Goal: Task Accomplishment & Management: Use online tool/utility

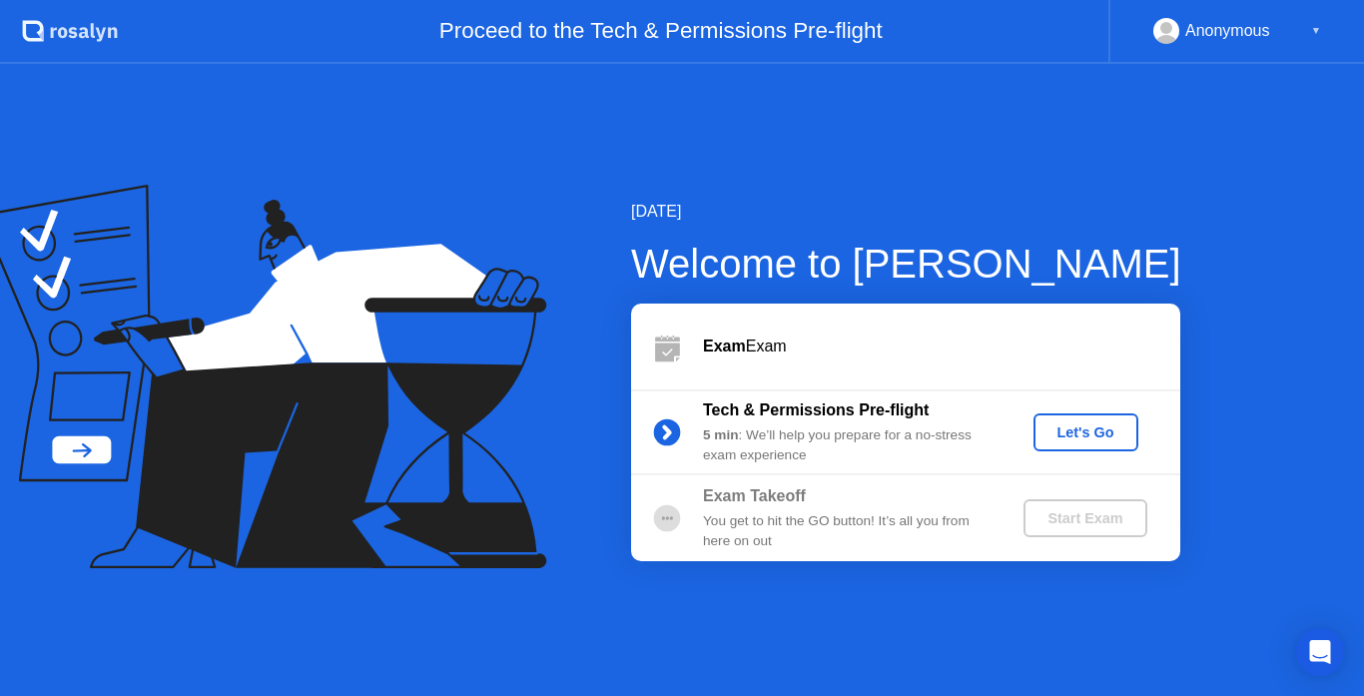
click at [1091, 424] on div "Let's Go" at bounding box center [1086, 432] width 89 height 16
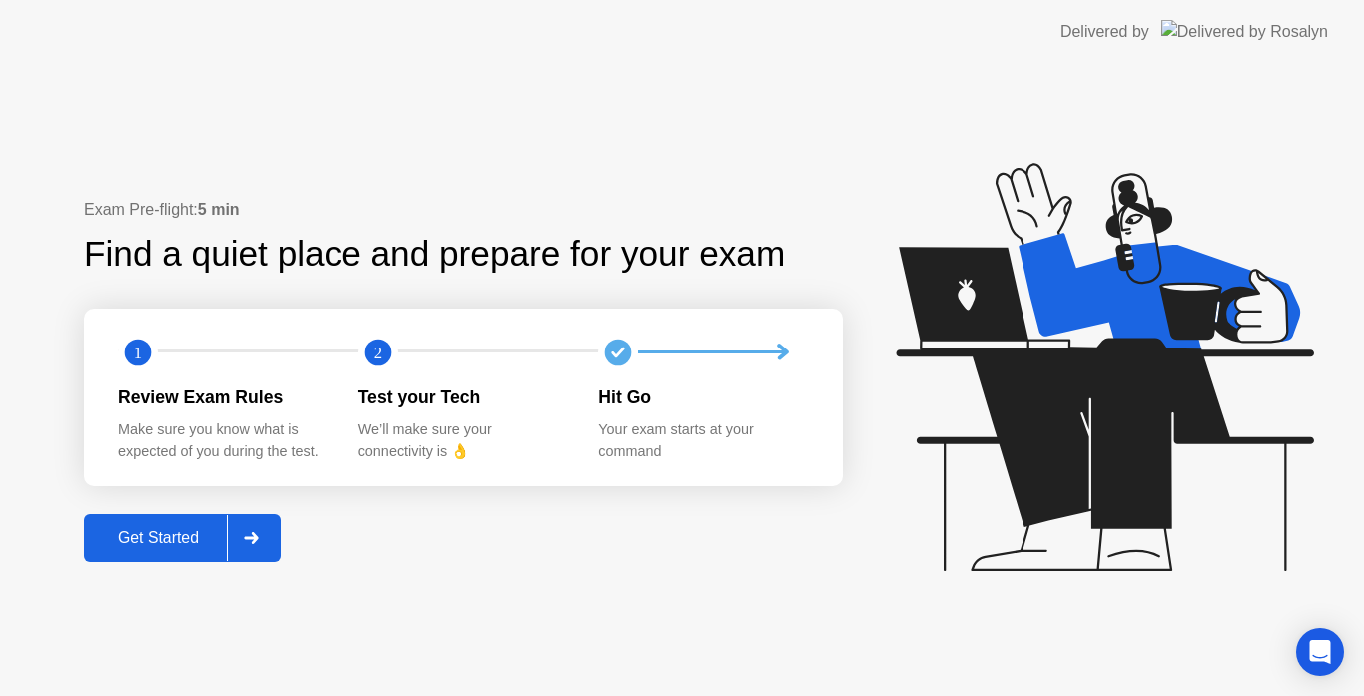
click at [136, 529] on div "Get Started" at bounding box center [158, 538] width 137 height 18
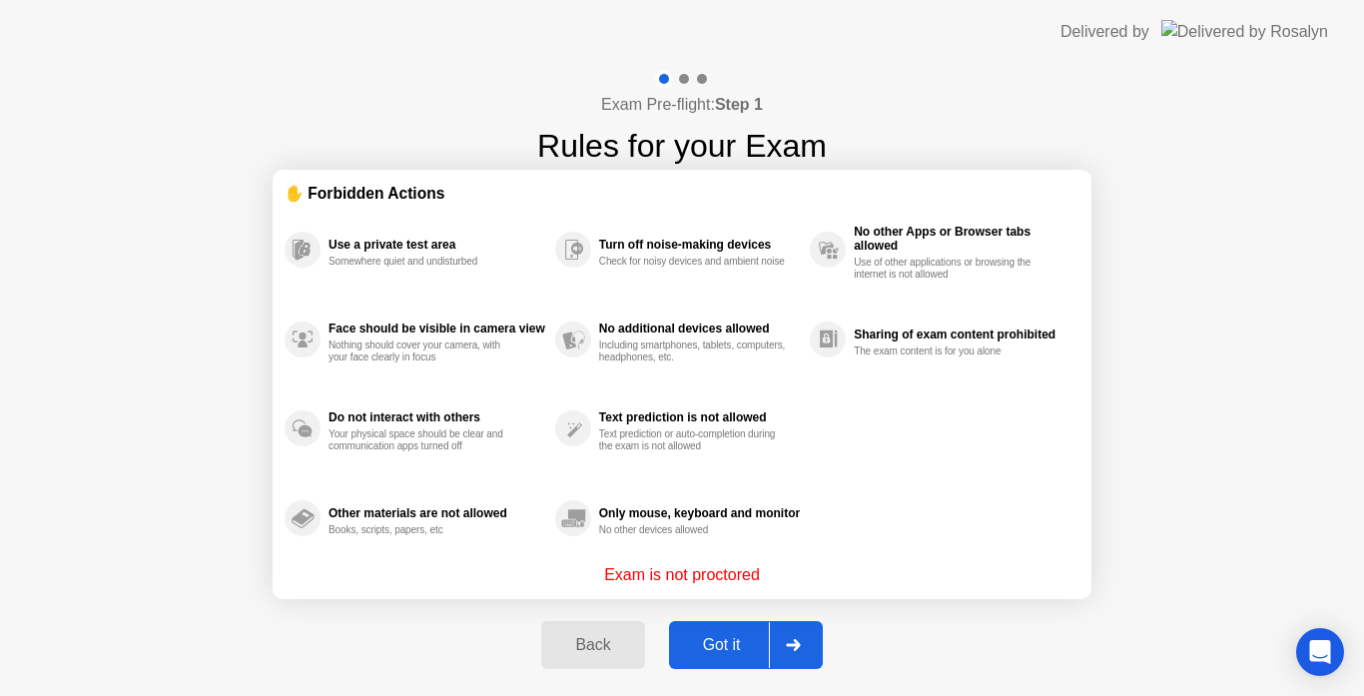
click at [760, 651] on div "Got it" at bounding box center [722, 645] width 94 height 18
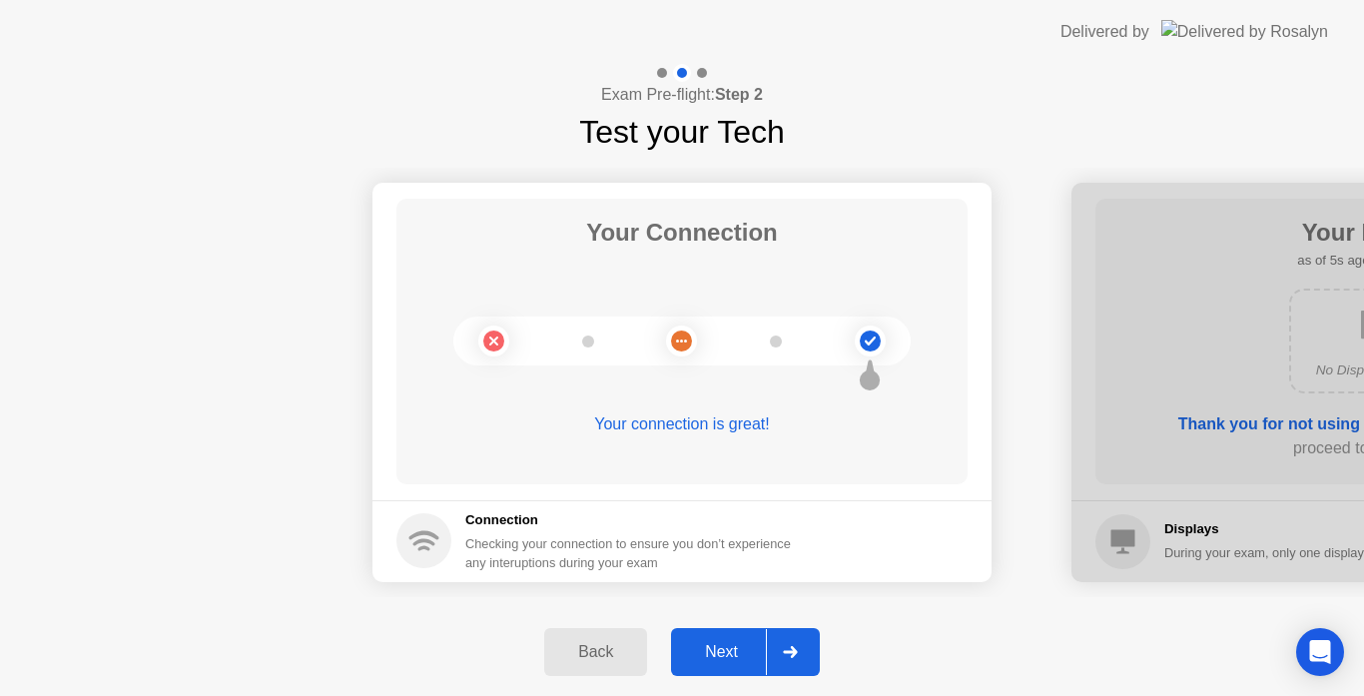
click at [774, 647] on div at bounding box center [790, 652] width 48 height 46
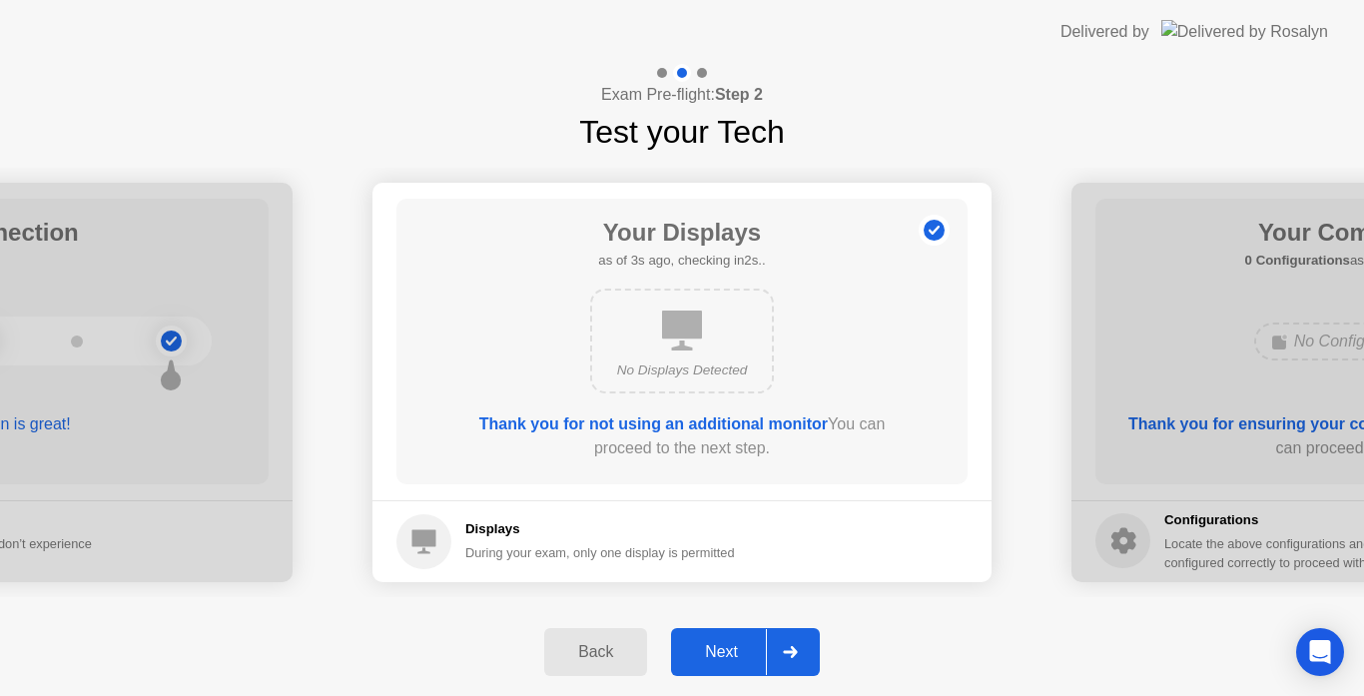
click at [774, 647] on div at bounding box center [790, 652] width 48 height 46
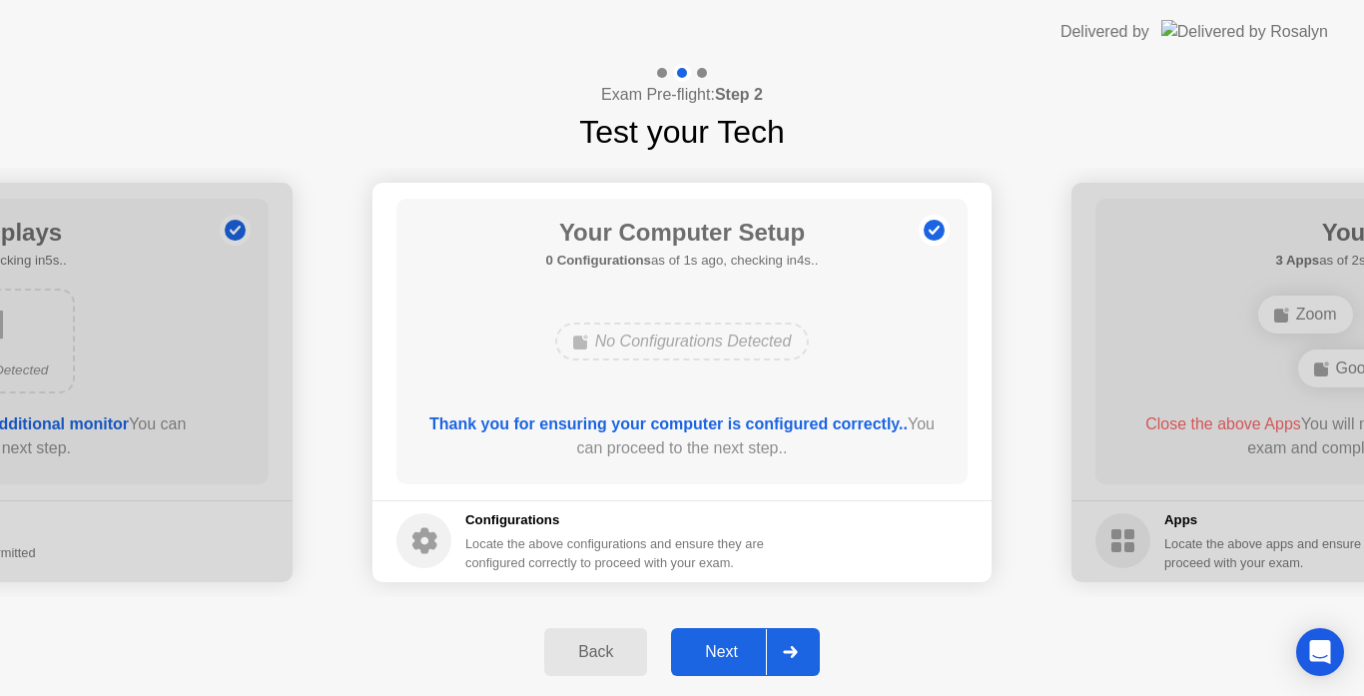
click at [774, 647] on div at bounding box center [790, 652] width 48 height 46
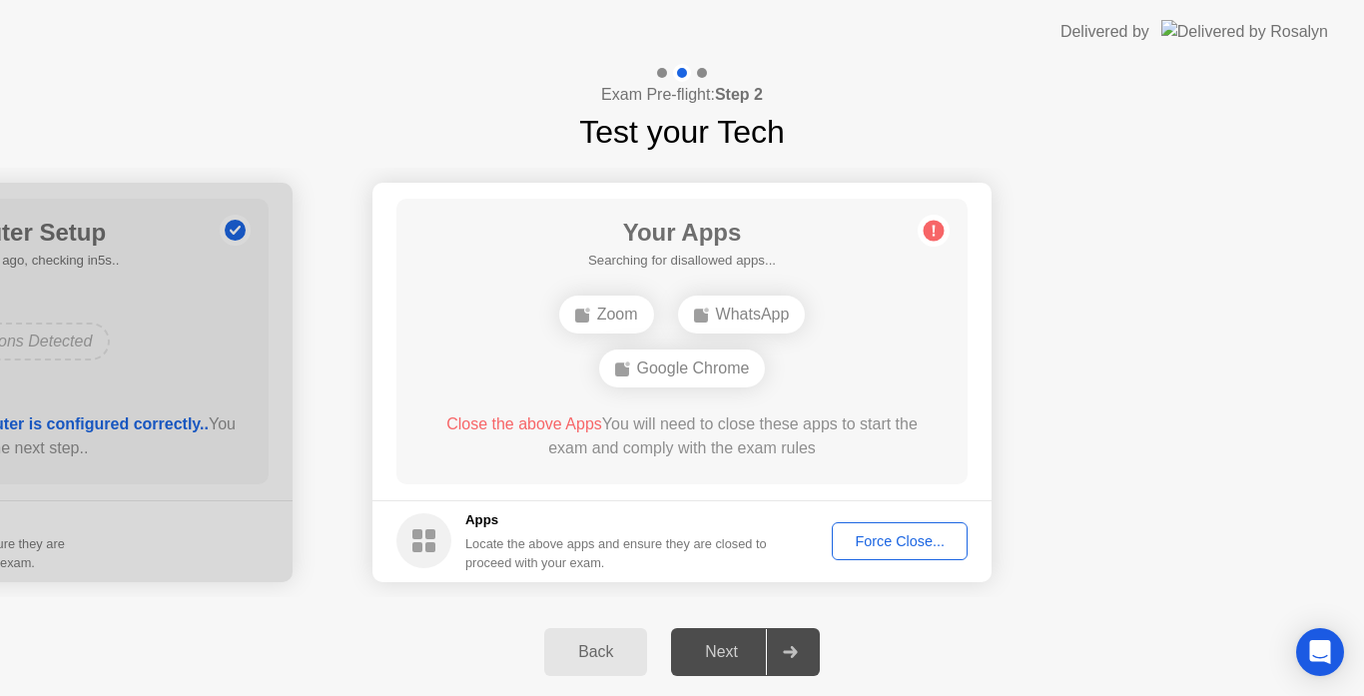
click at [887, 542] on div "Force Close..." at bounding box center [900, 541] width 122 height 16
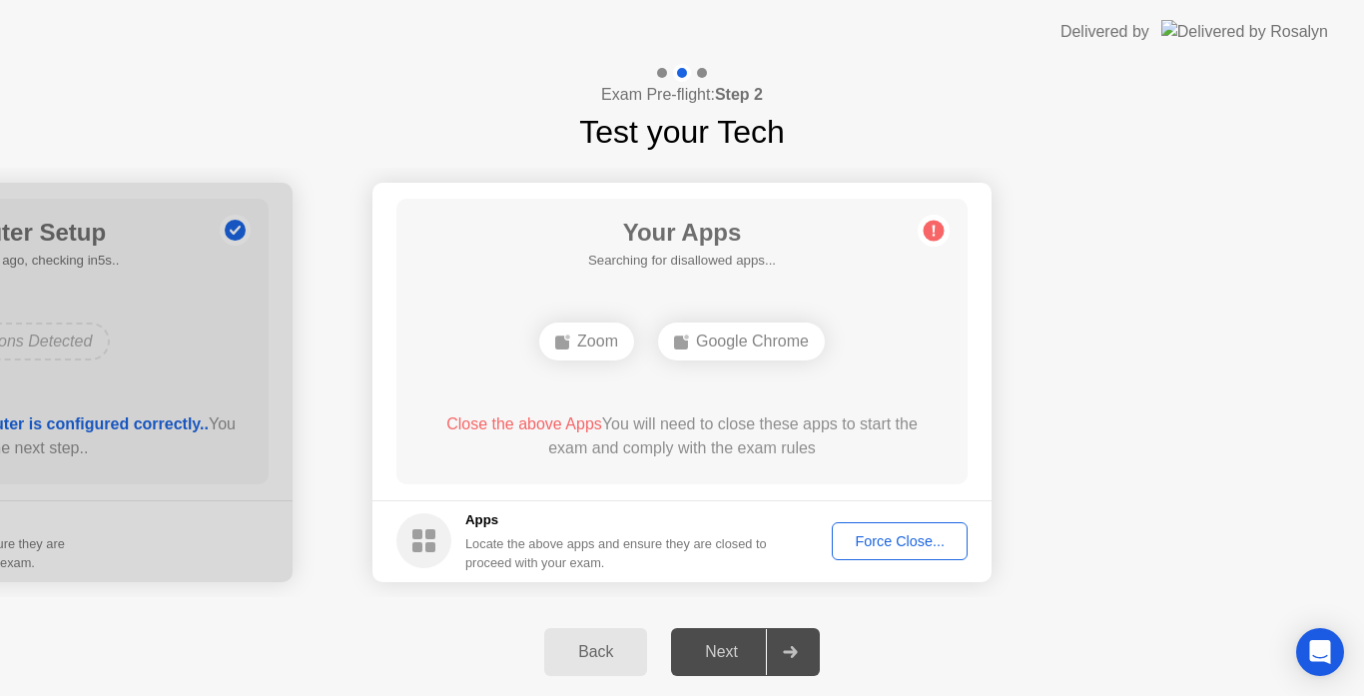
click at [914, 547] on div "Force Close..." at bounding box center [900, 541] width 122 height 16
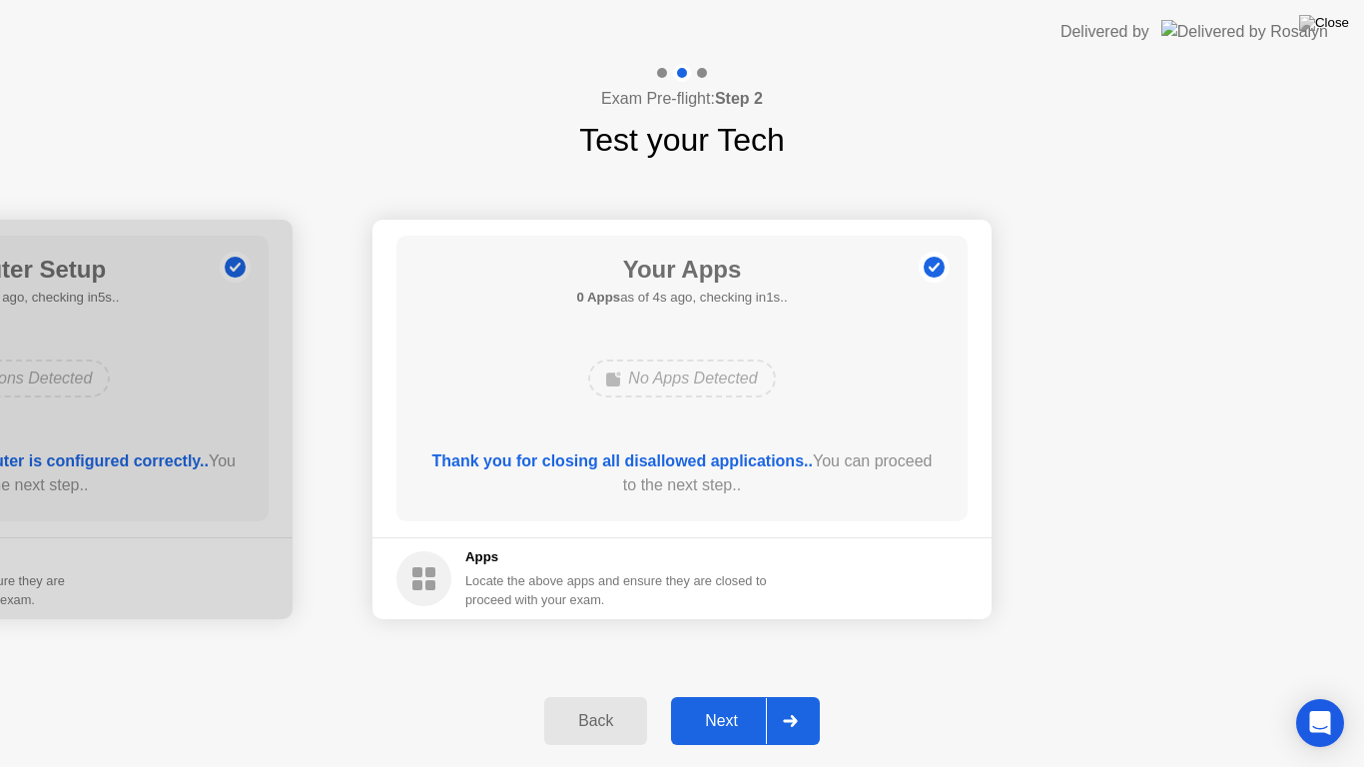
click at [783, 695] on div at bounding box center [790, 721] width 48 height 46
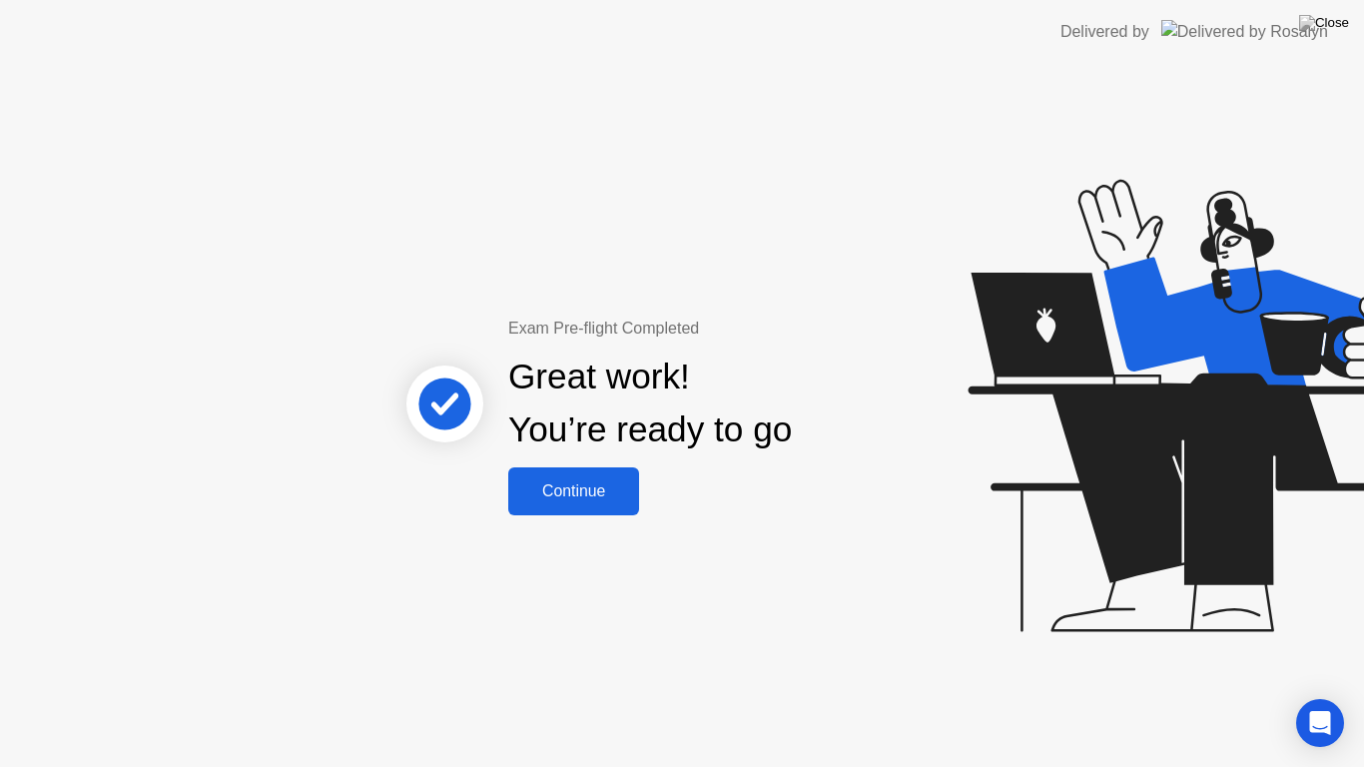
click at [551, 493] on div "Continue" at bounding box center [573, 491] width 119 height 18
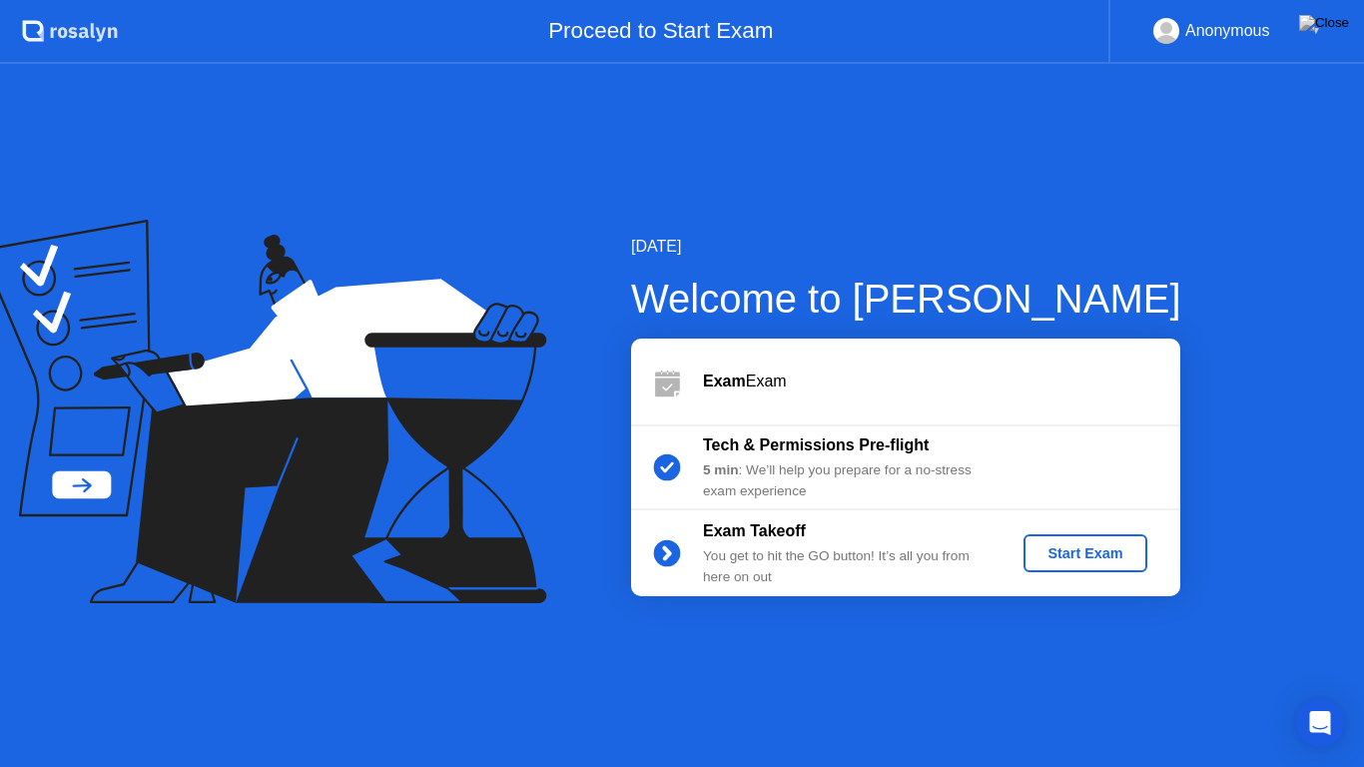
click at [1053, 560] on div "Start Exam" at bounding box center [1085, 553] width 107 height 16
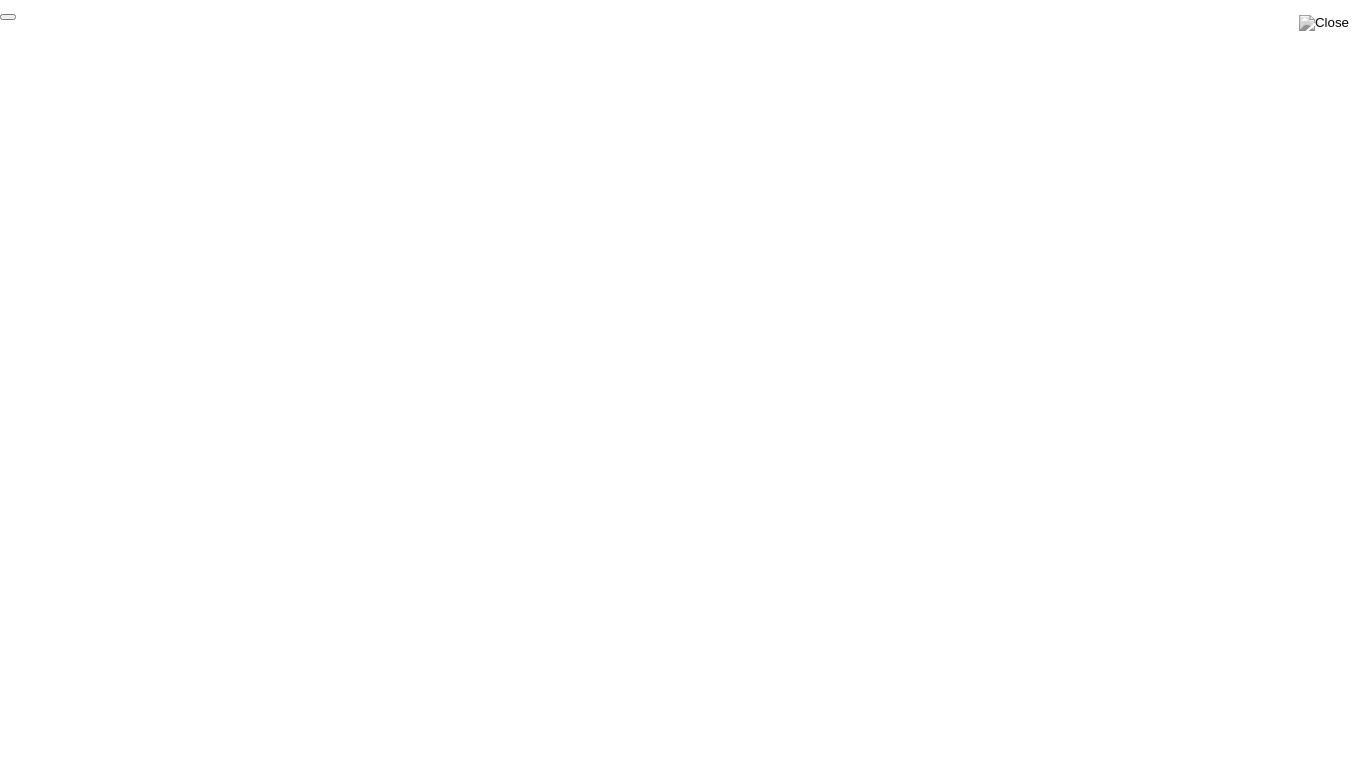
click div "End Proctoring Session"
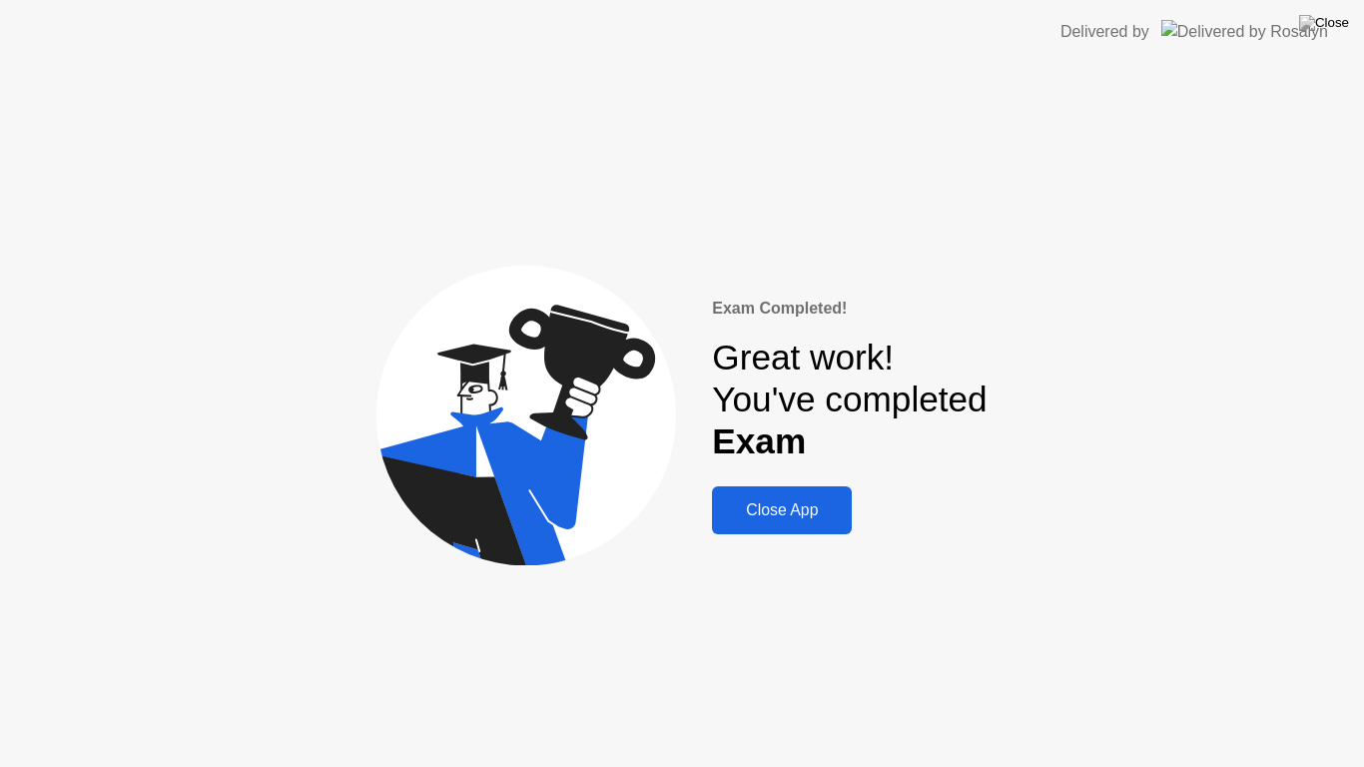
click at [815, 496] on button "Close App" at bounding box center [782, 510] width 140 height 48
